Goal: Task Accomplishment & Management: Use online tool/utility

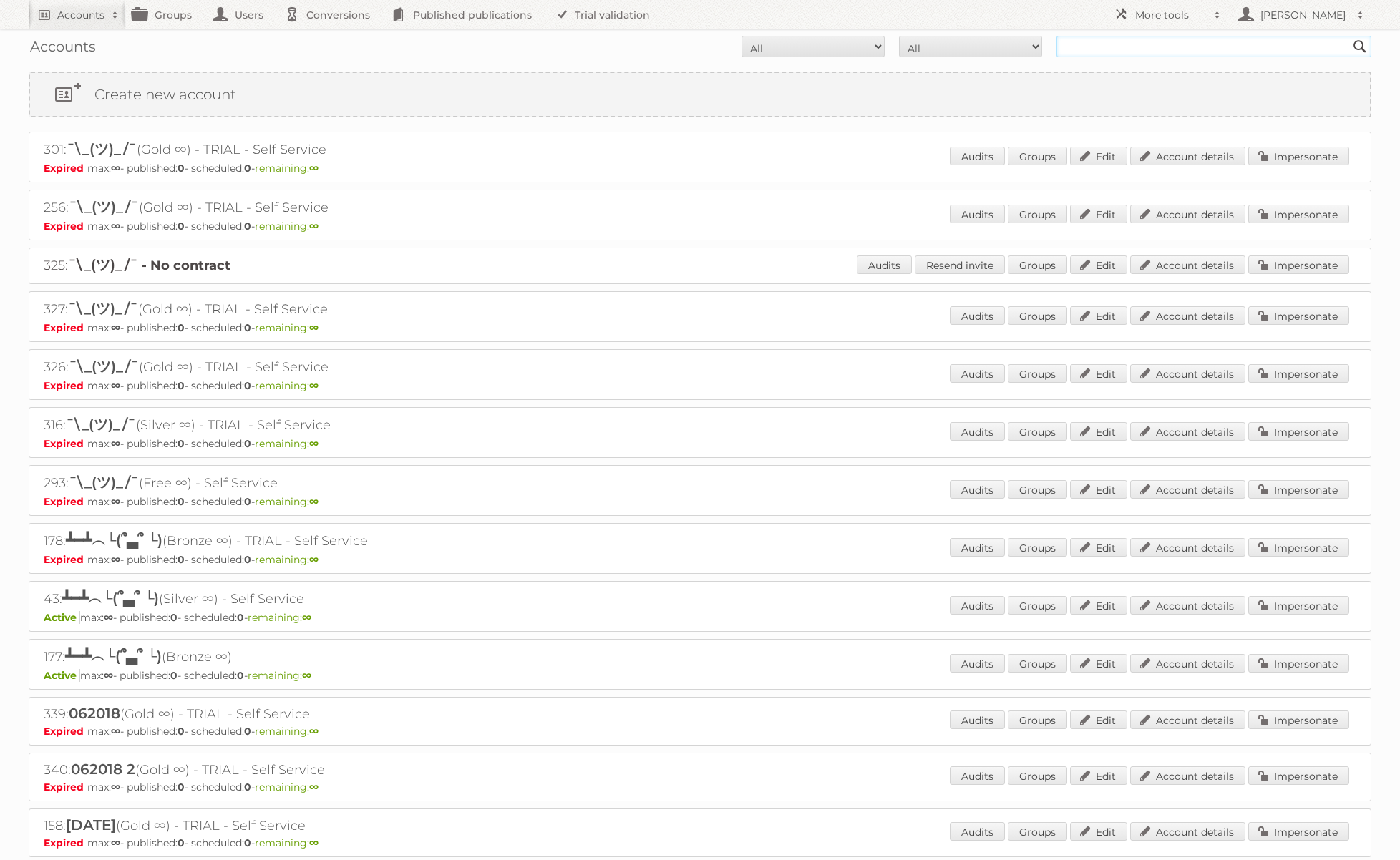
click at [1115, 52] on input "text" at bounding box center [1213, 47] width 315 height 21
type input "[PERSON_NAME]"
click at [1176, 50] on input "[PERSON_NAME]" at bounding box center [1213, 47] width 315 height 21
click at [1349, 36] on input "Search" at bounding box center [1360, 47] width 21 height 21
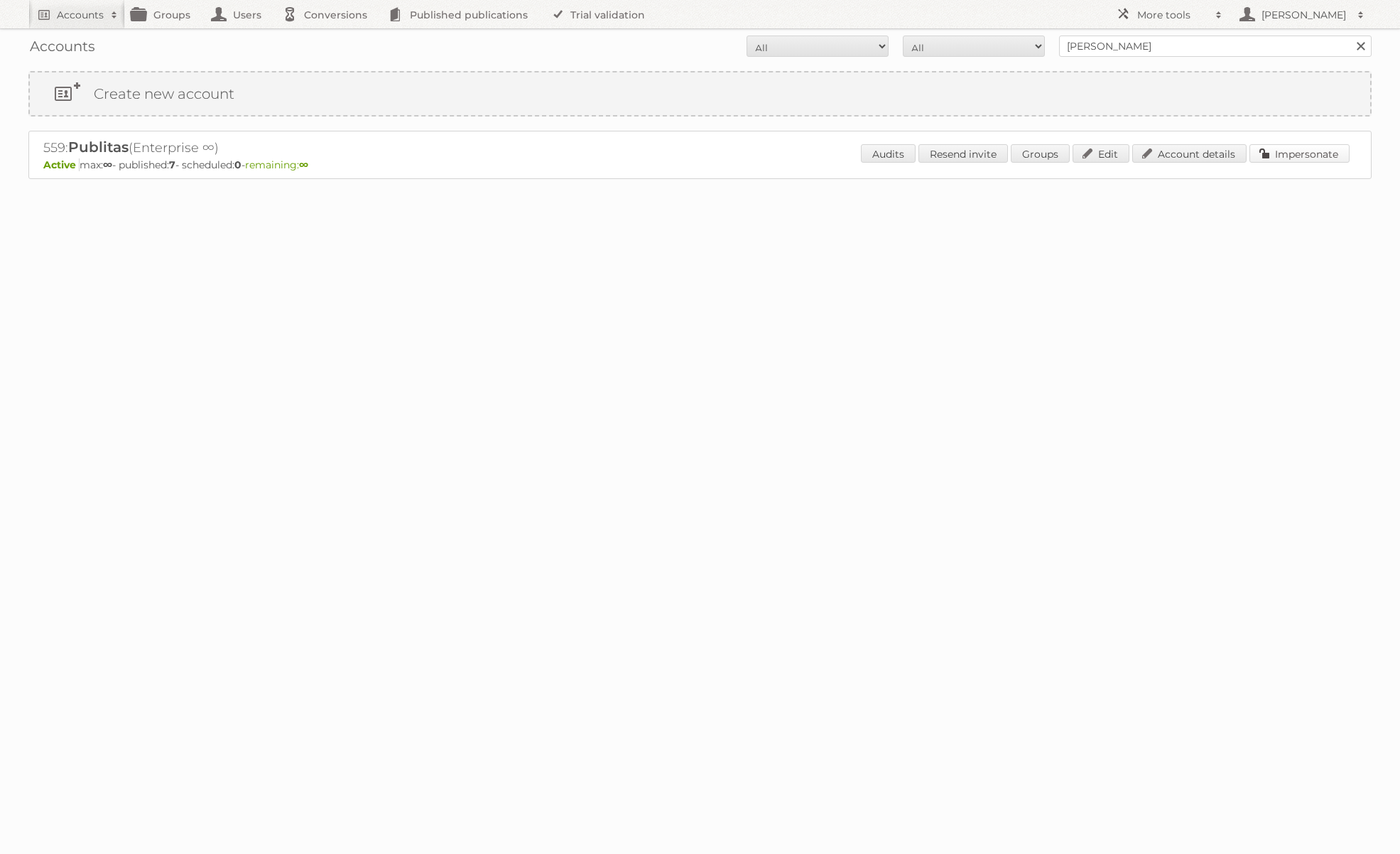
click at [1271, 150] on link "Impersonate" at bounding box center [1299, 153] width 100 height 19
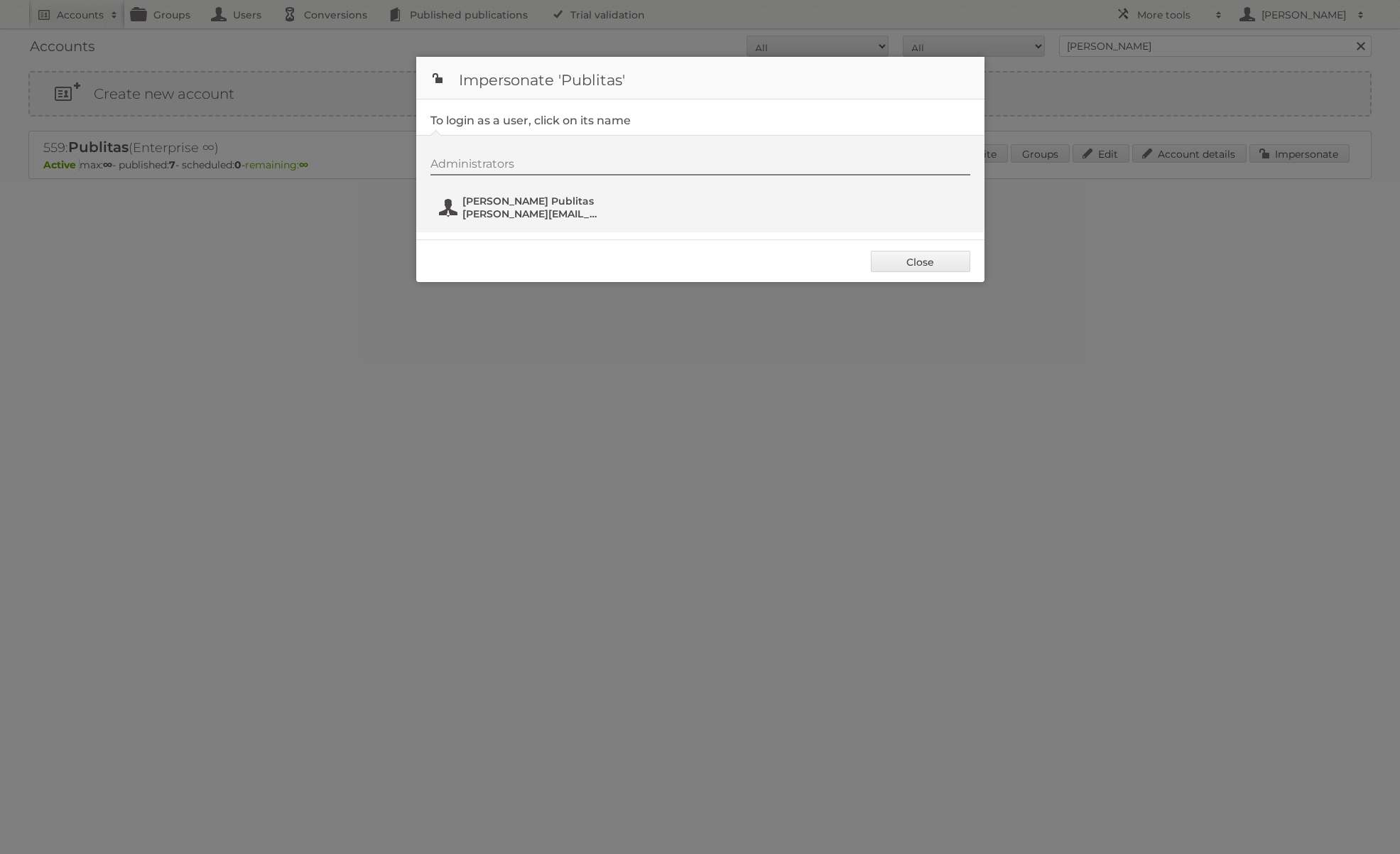
click at [556, 202] on span "[PERSON_NAME] Publitas" at bounding box center [531, 201] width 138 height 13
